Goal: Task Accomplishment & Management: Manage account settings

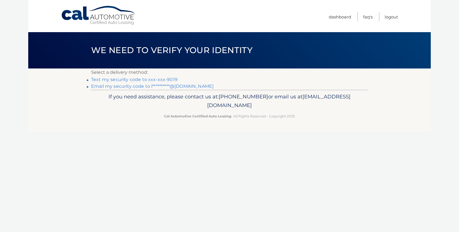
click at [130, 79] on link "Text my security code to xxx-xxx-9019" at bounding box center [134, 79] width 86 height 5
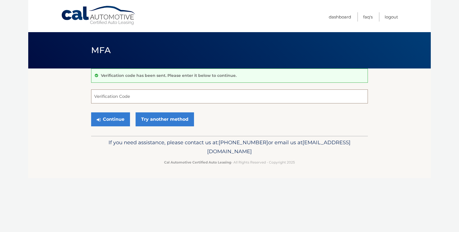
click at [118, 96] on input "Verification Code" at bounding box center [229, 96] width 277 height 14
type input "."
type input "358081"
click at [118, 118] on button "Continue" at bounding box center [110, 119] width 39 height 14
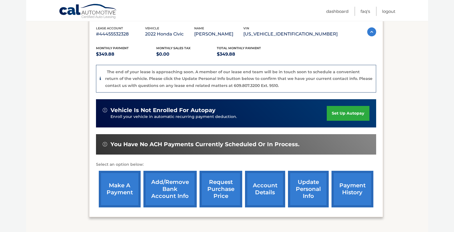
scroll to position [112, 0]
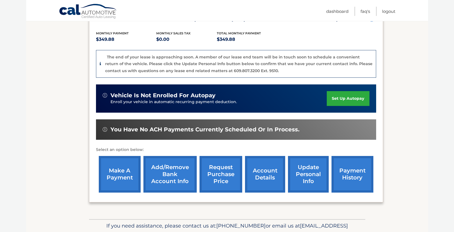
click at [218, 172] on link "request purchase price" at bounding box center [221, 174] width 43 height 37
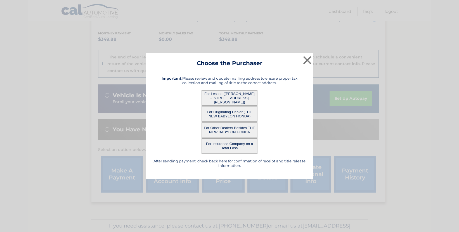
click at [234, 92] on button "For Lessee (HERBERT MARTIN Jr - 17 Bowden St, , Staten Island, NY 10306)" at bounding box center [229, 97] width 56 height 15
click at [237, 96] on button "For Lessee (HERBERT MARTIN Jr - 17 Bowden St, , Staten Island, NY 10306)" at bounding box center [229, 97] width 56 height 15
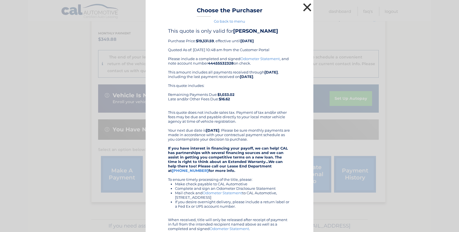
click at [303, 5] on button "×" at bounding box center [306, 7] width 11 height 11
